Goal: Information Seeking & Learning: Find specific fact

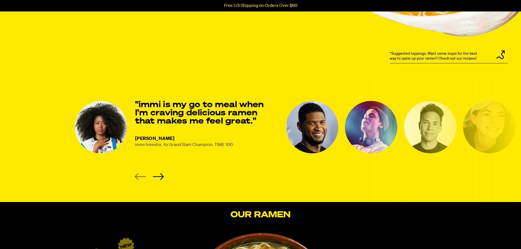
scroll to position [784, 0]
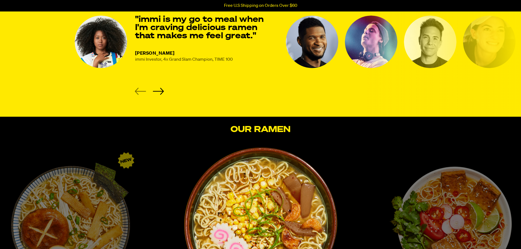
drag, startPoint x: 524, startPoint y: 33, endPoint x: 524, endPoint y: 95, distance: 61.8
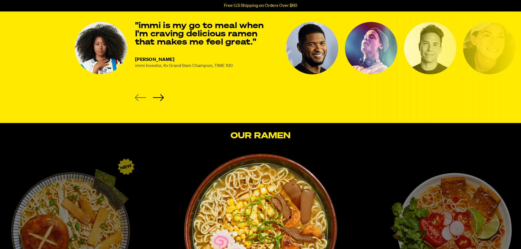
scroll to position [696, 0]
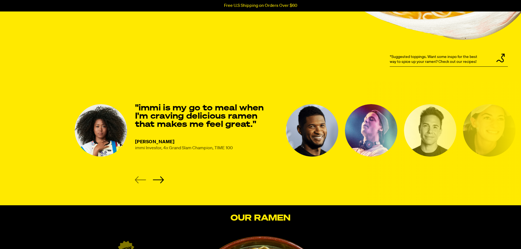
click at [441, 140] on img "4 of 8" at bounding box center [430, 130] width 53 height 53
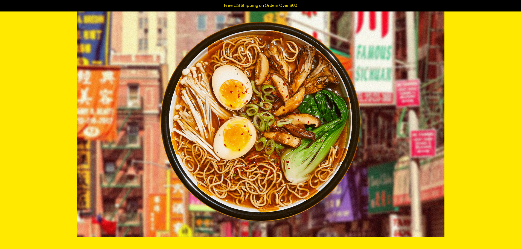
scroll to position [0, 0]
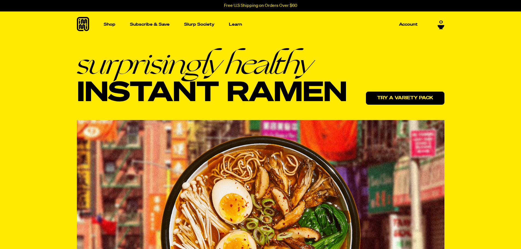
click at [420, 94] on link "Try a variety pack" at bounding box center [405, 98] width 79 height 13
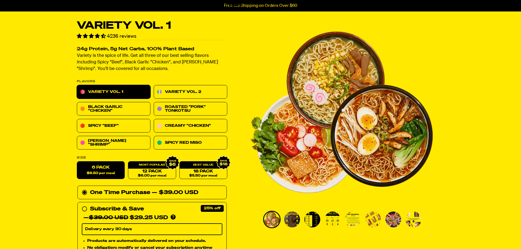
scroll to position [6, 0]
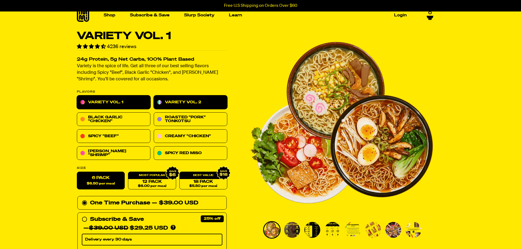
click at [194, 102] on link "Variety Vol. 2" at bounding box center [191, 103] width 74 height 14
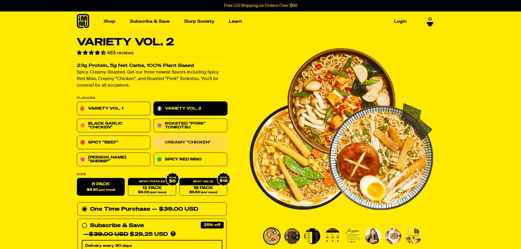
click at [205, 146] on link "Creamy "Chicken"" at bounding box center [191, 143] width 74 height 14
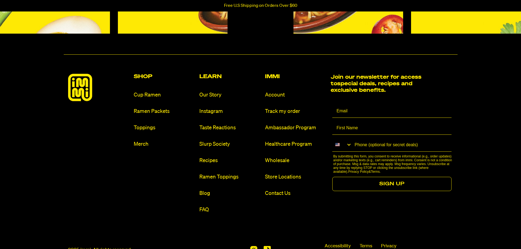
scroll to position [2567, 0]
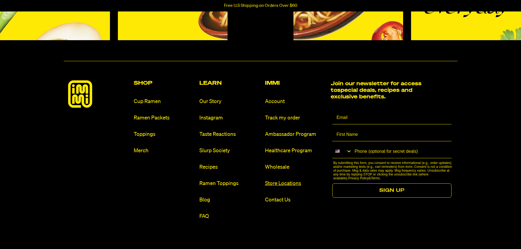
click at [293, 183] on link "Store Locations" at bounding box center [295, 183] width 61 height 7
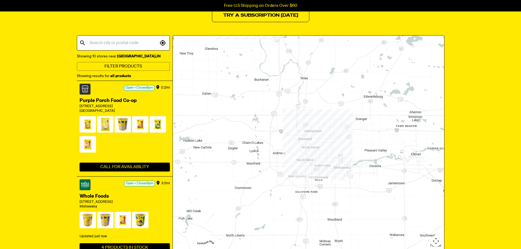
scroll to position [88, 0]
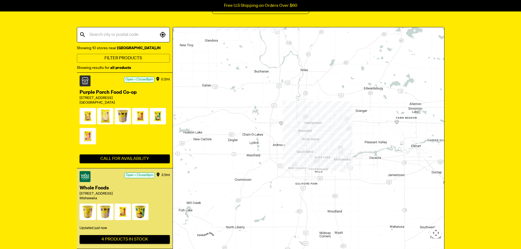
click at [117, 224] on div "Updated just now" at bounding box center [125, 228] width 90 height 9
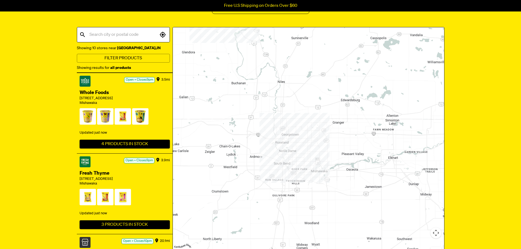
scroll to position [96, 0]
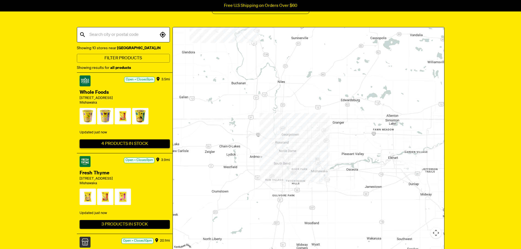
click at [115, 144] on button "4 Products In Stock" at bounding box center [125, 144] width 90 height 9
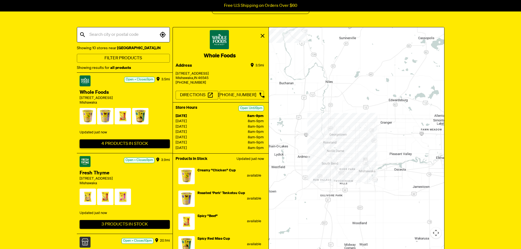
click at [115, 144] on button "4 Products In Stock" at bounding box center [125, 144] width 90 height 9
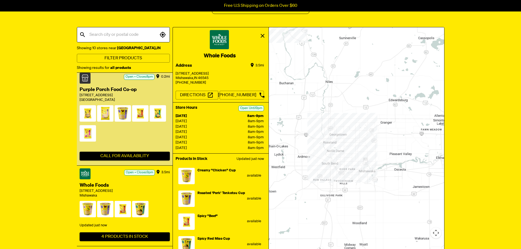
scroll to position [0, 0]
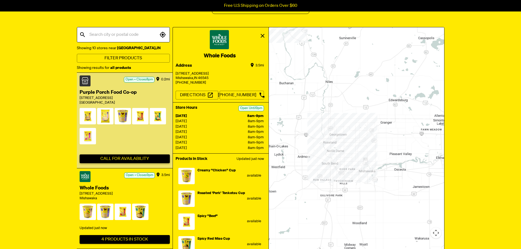
click at [132, 156] on button "Call For Availability" at bounding box center [125, 159] width 90 height 9
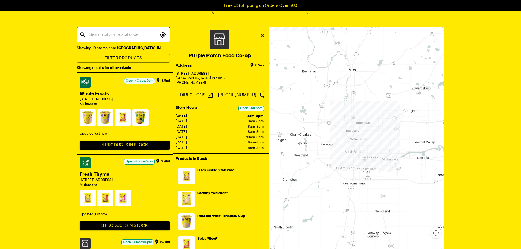
scroll to position [96, 0]
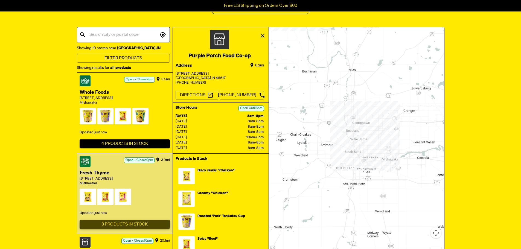
click at [133, 222] on button "3 Products In Stock" at bounding box center [125, 224] width 90 height 9
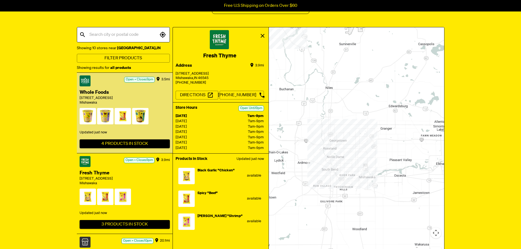
click at [103, 117] on span at bounding box center [105, 117] width 16 height 19
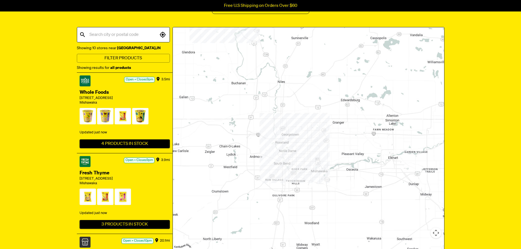
click at [84, 117] on span at bounding box center [88, 117] width 16 height 19
click at [106, 140] on button "4 Products In Stock" at bounding box center [125, 144] width 90 height 9
